Goal: Find specific page/section: Find specific page/section

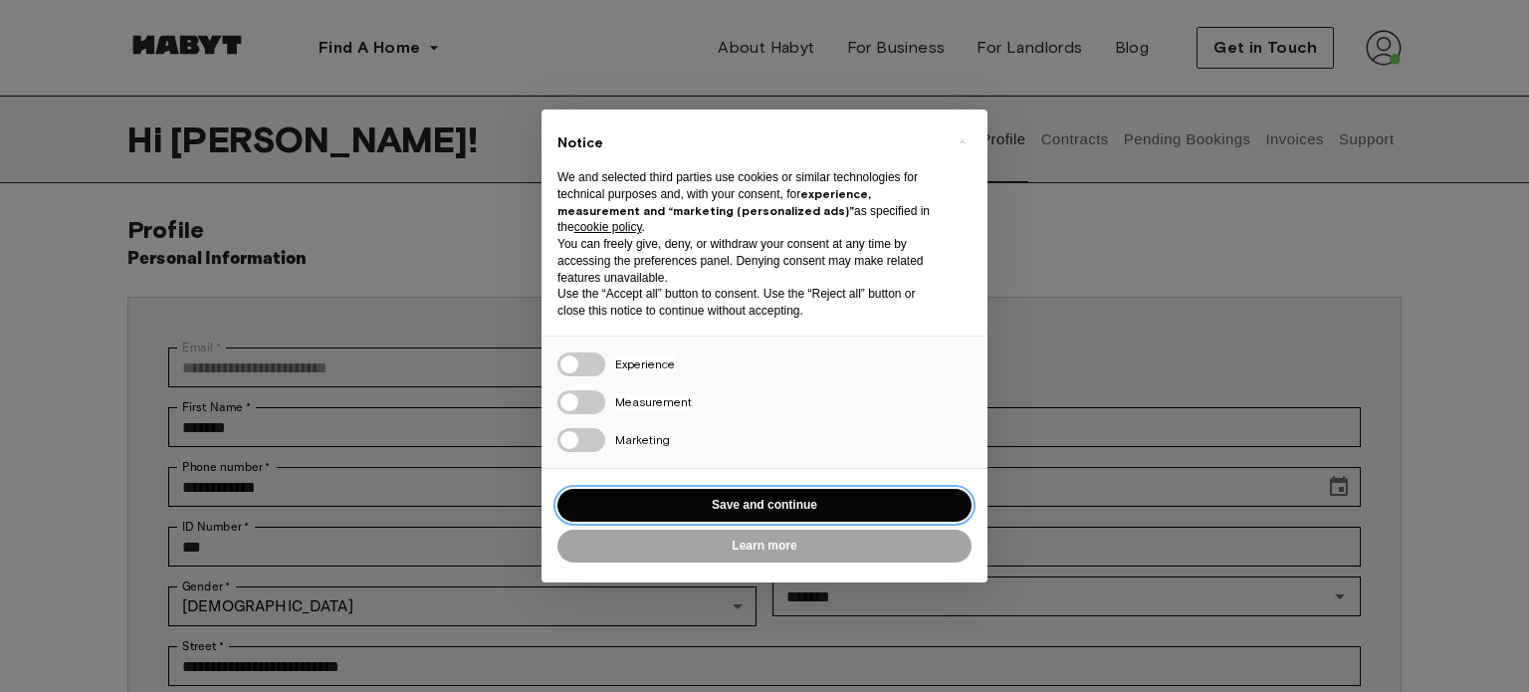
click at [782, 497] on button "Save and continue" at bounding box center [764, 505] width 414 height 33
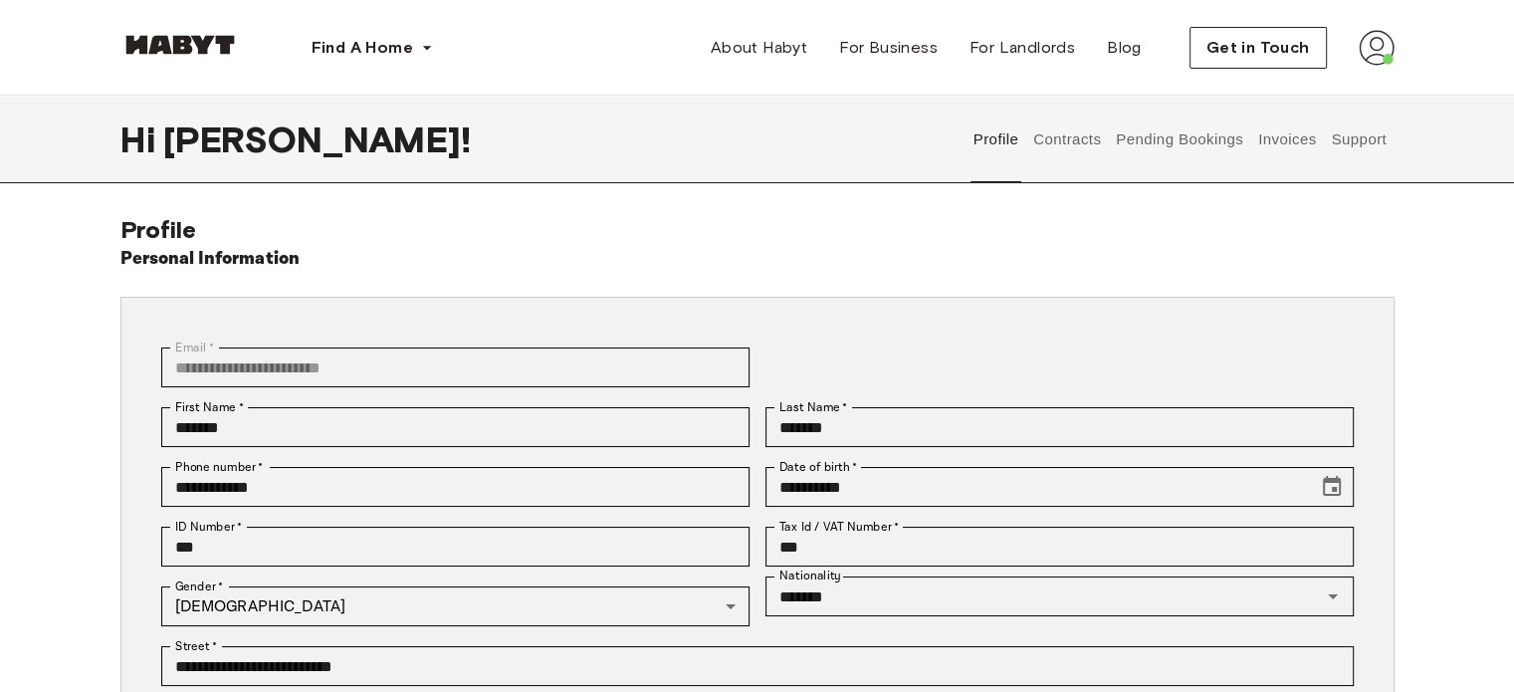
click at [1081, 153] on button "Contracts" at bounding box center [1067, 140] width 73 height 88
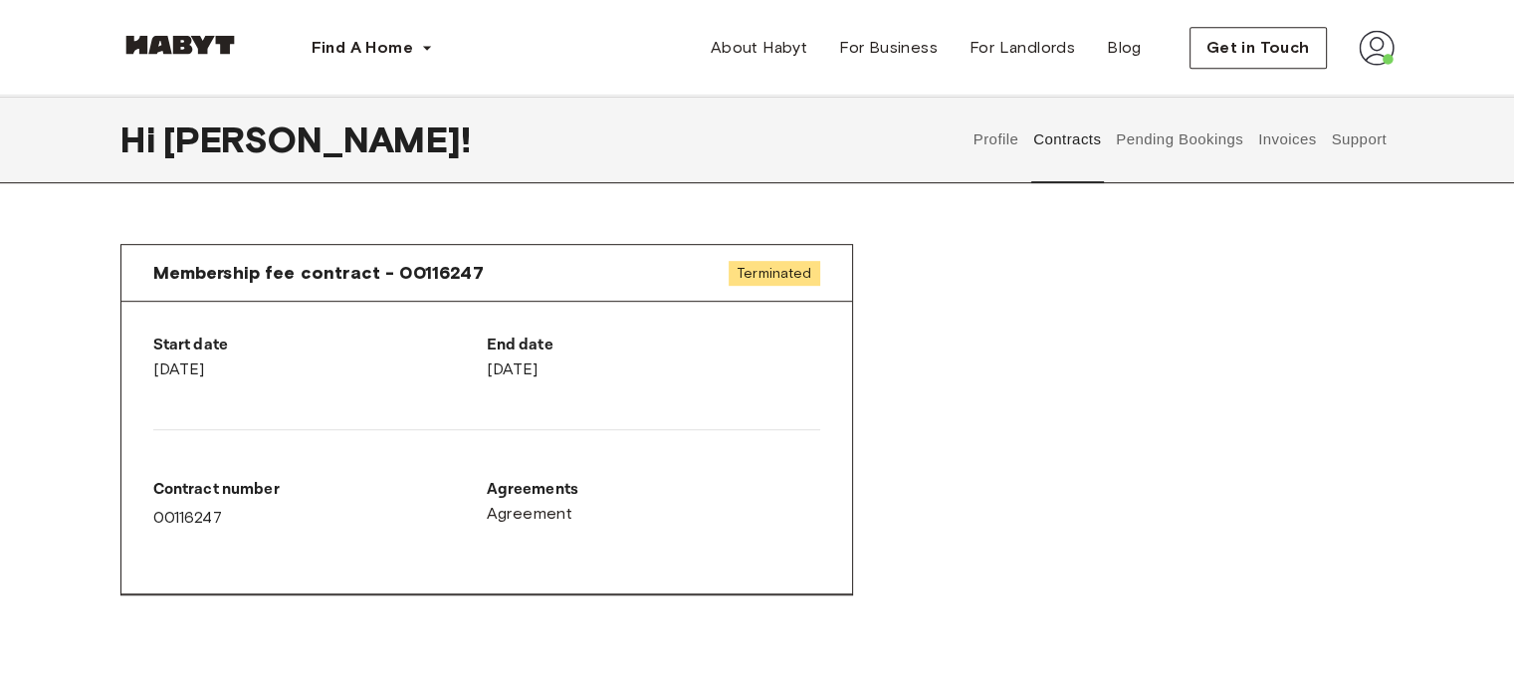
scroll to position [1067, 0]
click at [1187, 141] on button "Pending Bookings" at bounding box center [1180, 140] width 132 height 88
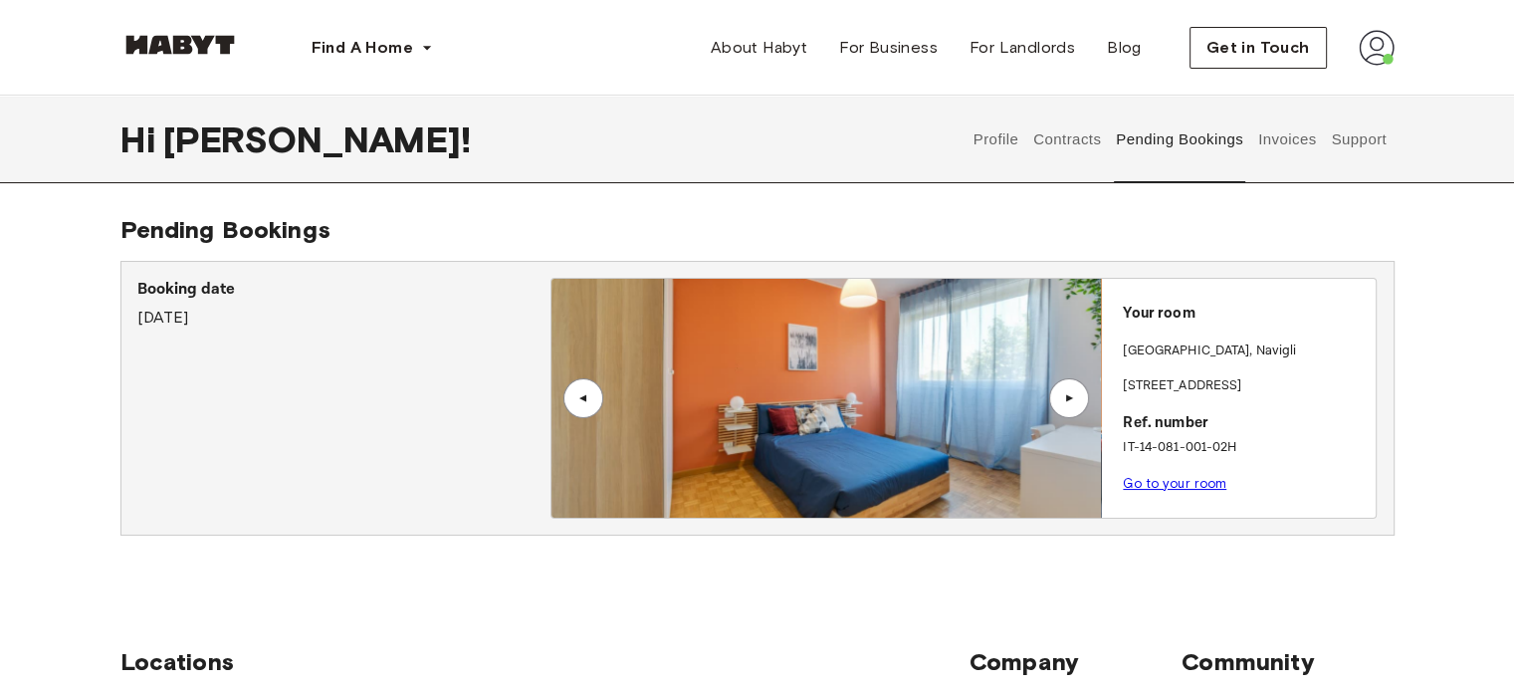
click at [1287, 128] on button "Invoices" at bounding box center [1286, 140] width 63 height 88
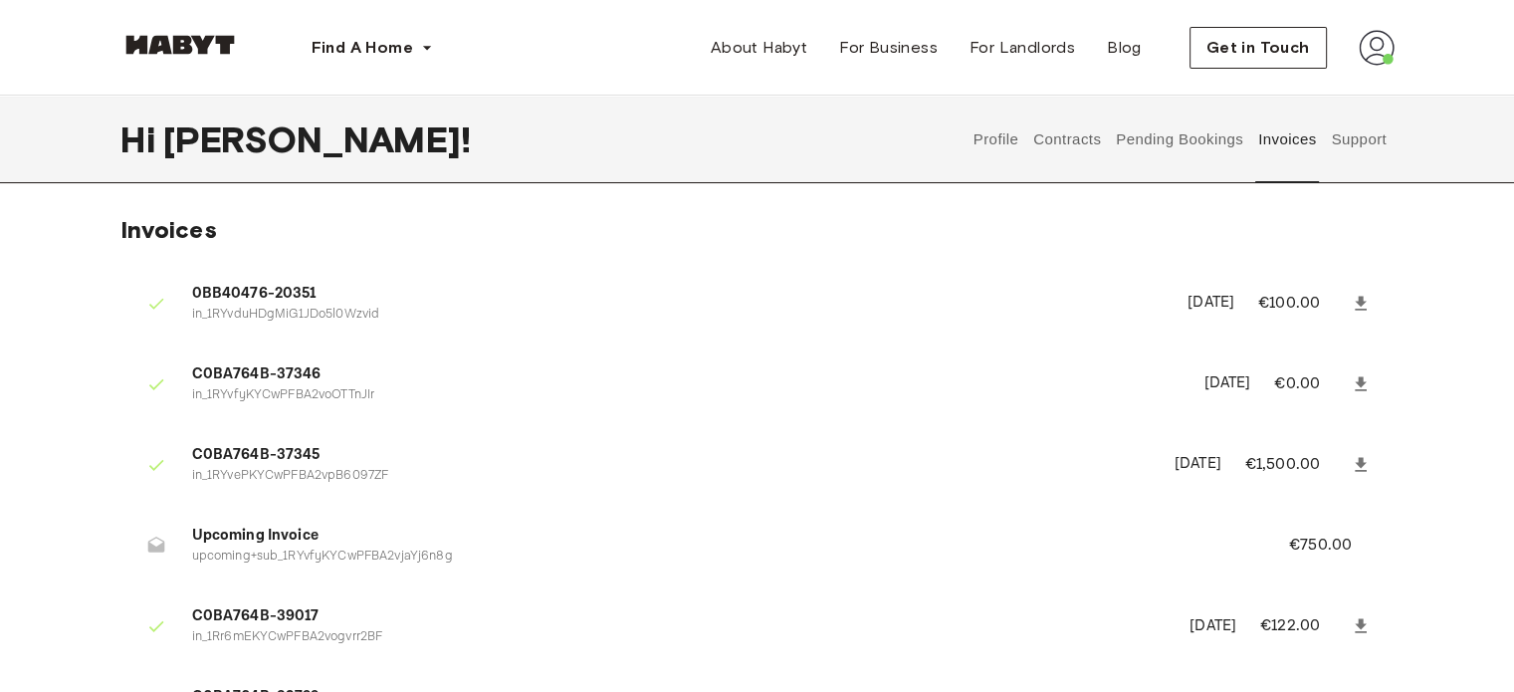
click at [1210, 134] on button "Pending Bookings" at bounding box center [1180, 140] width 132 height 88
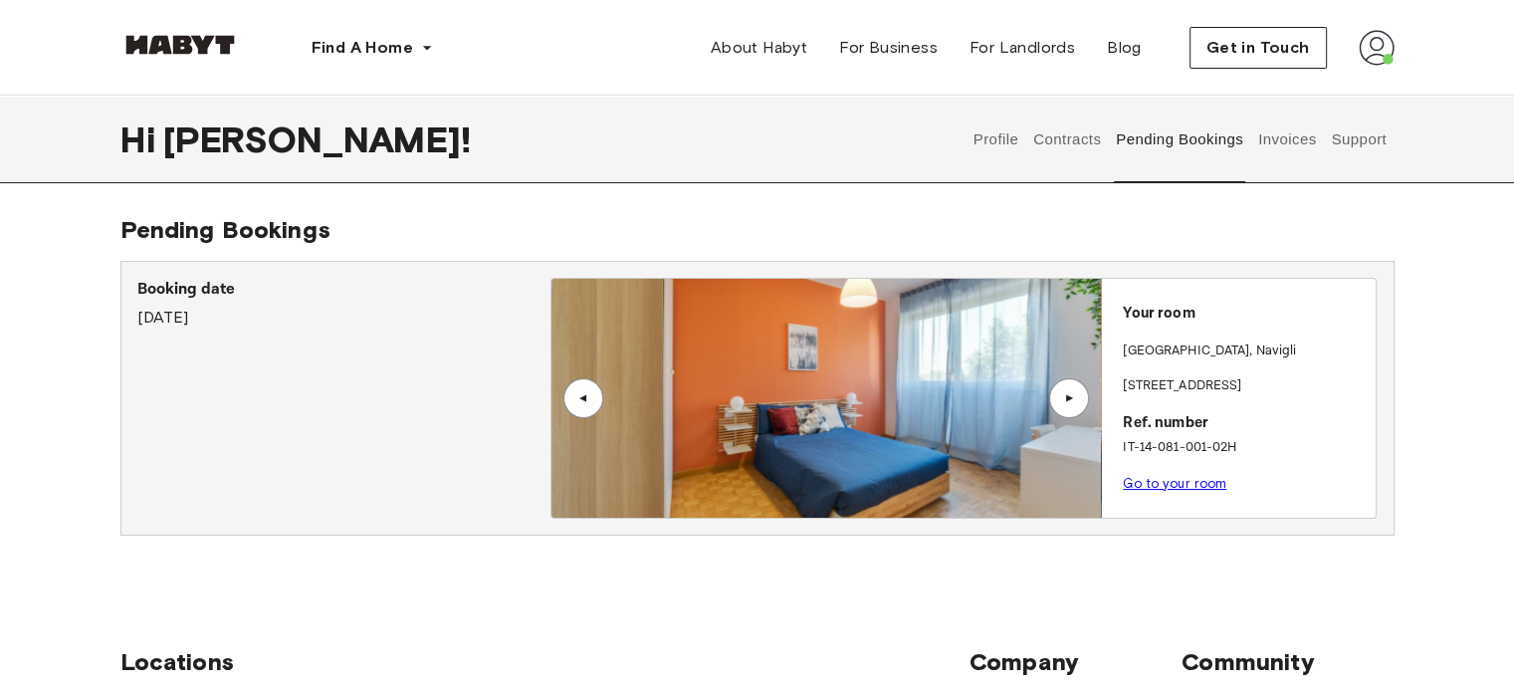
click at [1033, 141] on button "Contracts" at bounding box center [1067, 140] width 73 height 88
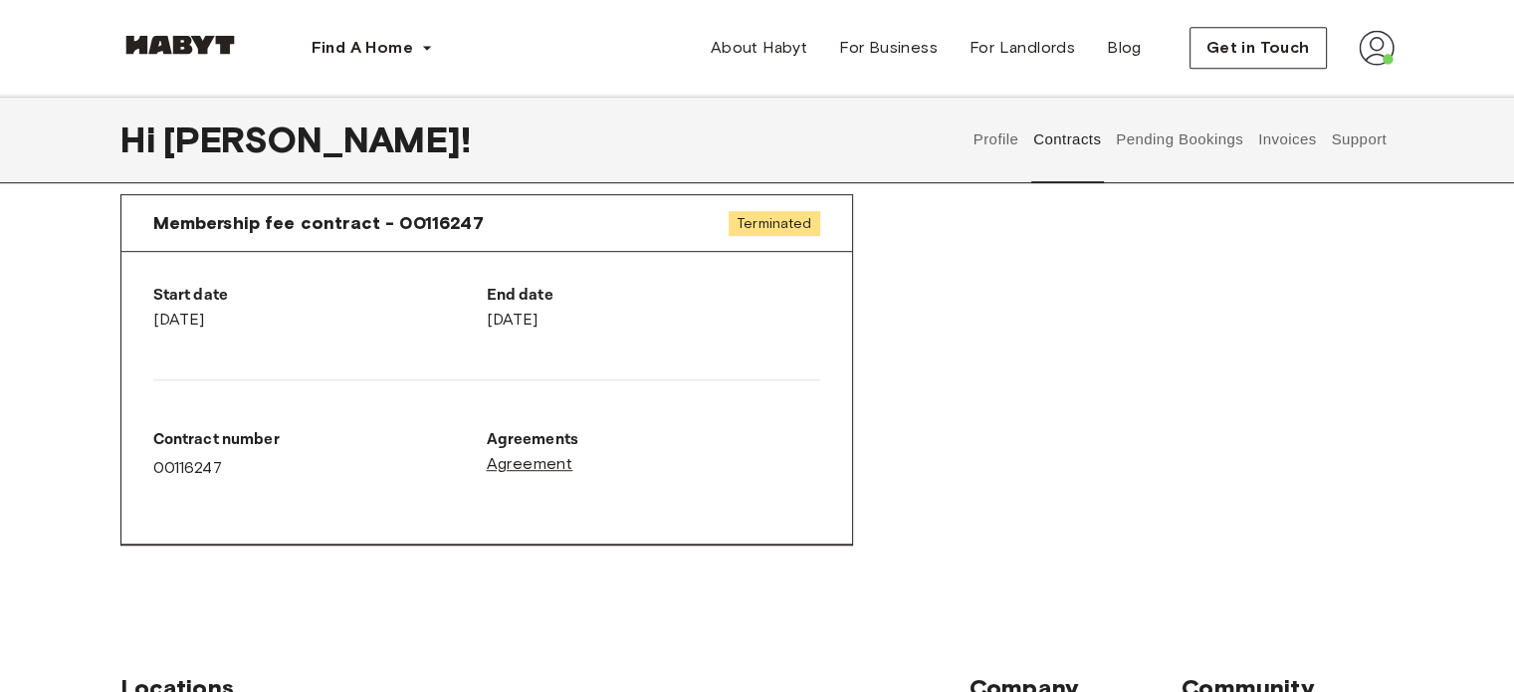
scroll to position [1115, 0]
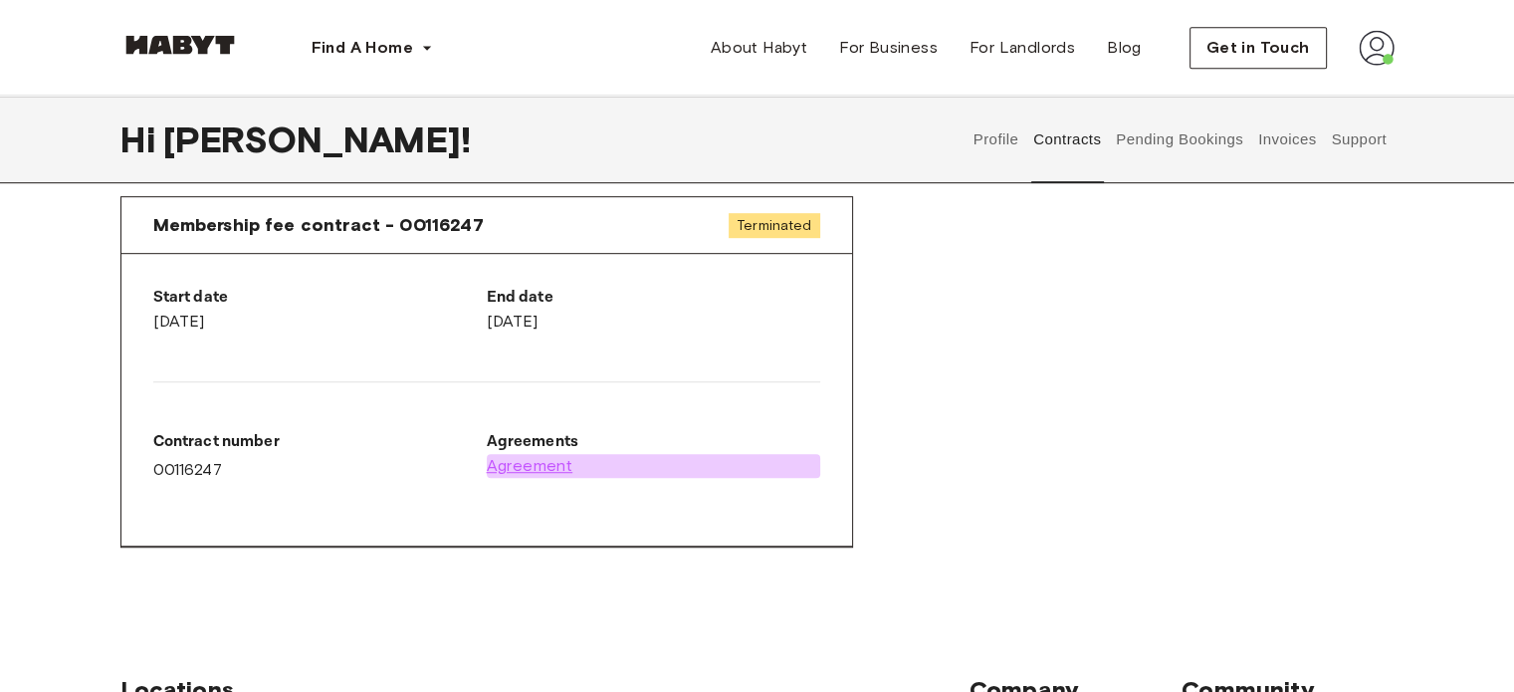
click at [559, 471] on span "Agreement" at bounding box center [530, 466] width 87 height 24
